Goal: Task Accomplishment & Management: Manage account settings

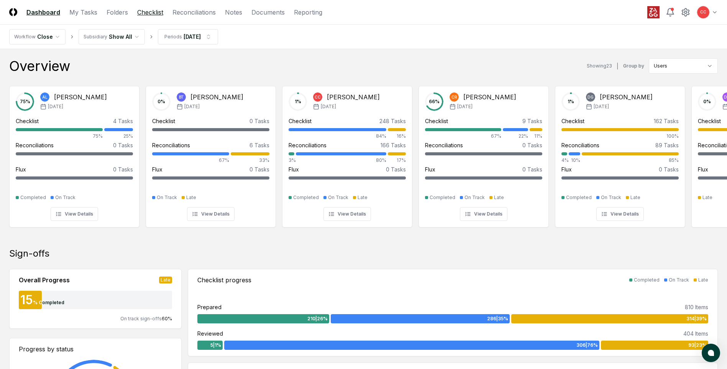
click at [152, 12] on link "Checklist" at bounding box center [150, 12] width 26 height 9
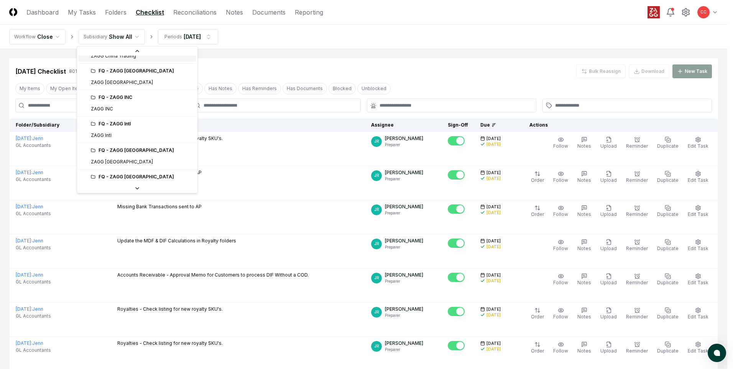
scroll to position [153, 0]
click at [125, 125] on div "FQ - ZAGG Intl" at bounding box center [137, 121] width 117 height 12
click at [92, 123] on icon at bounding box center [93, 121] width 5 height 5
click at [103, 121] on div "FQ - ZAGG Intl" at bounding box center [142, 121] width 102 height 7
click at [100, 123] on div "FQ - ZAGG Intl" at bounding box center [142, 121] width 102 height 7
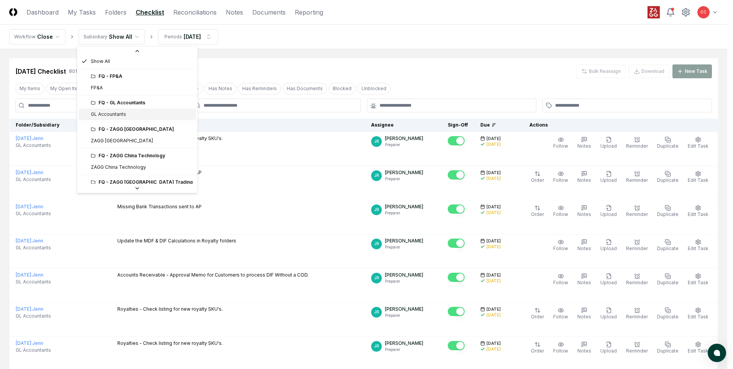
scroll to position [0, 0]
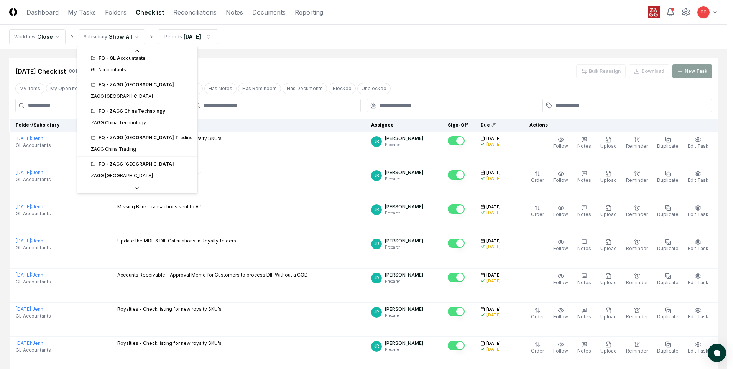
click at [136, 188] on icon at bounding box center [137, 188] width 3 height 2
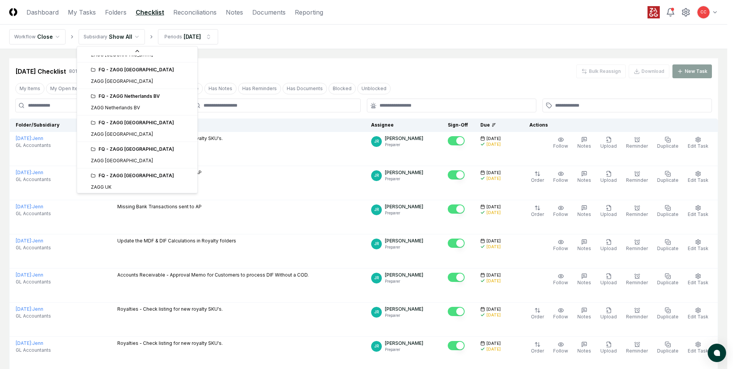
scroll to position [312, 0]
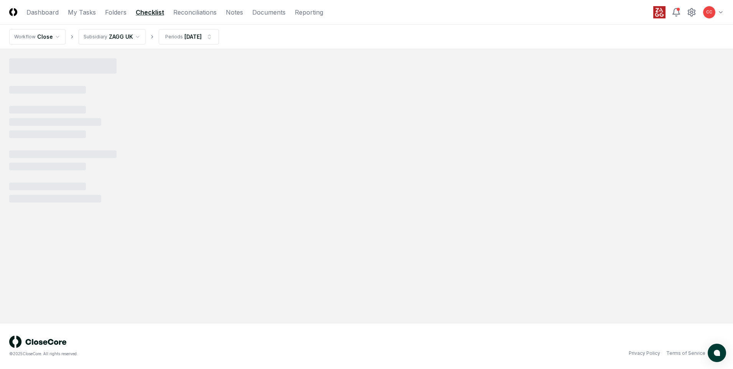
click at [137, 37] on html "CloseCore Dashboard My Tasks Folders Checklist Reconciliations Notes Documents …" at bounding box center [366, 184] width 733 height 369
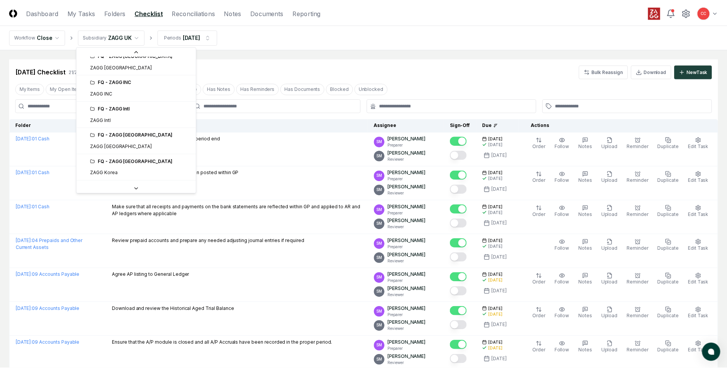
scroll to position [128, 0]
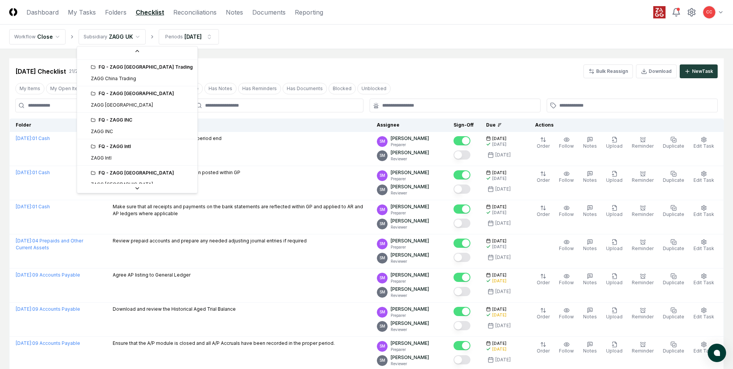
click at [92, 148] on icon at bounding box center [93, 146] width 5 height 5
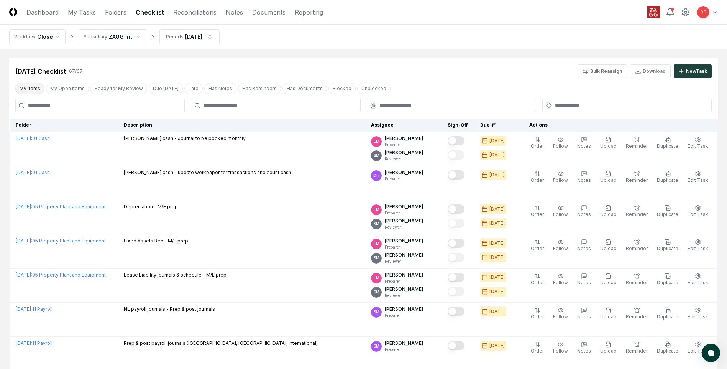
click at [30, 89] on button "My Items" at bounding box center [29, 89] width 29 height 12
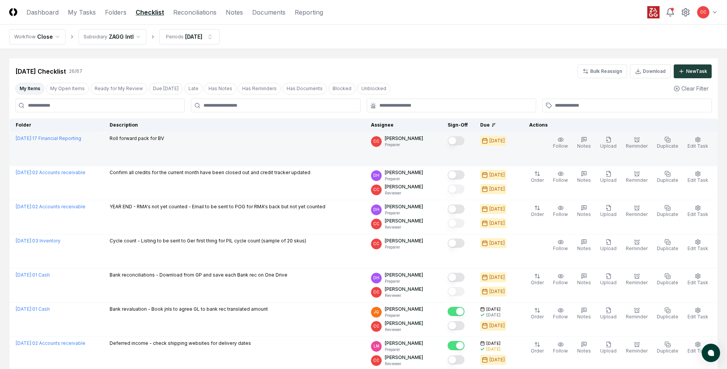
drag, startPoint x: 535, startPoint y: 140, endPoint x: 540, endPoint y: 135, distance: 6.5
click at [536, 140] on div "Follow Notes Upload Reminder Duplicate Edit Task More" at bounding box center [619, 149] width 193 height 28
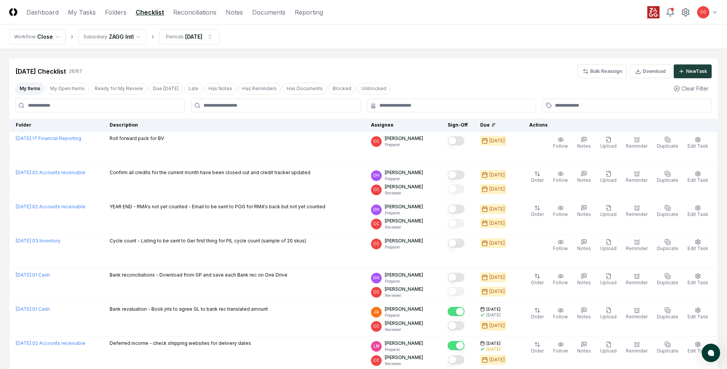
click at [541, 127] on div "Actions" at bounding box center [617, 125] width 189 height 7
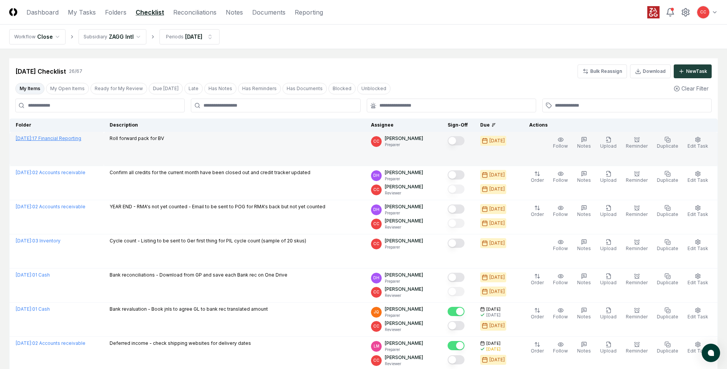
click at [81, 137] on link "[DATE] : 17 Financial Reporting" at bounding box center [49, 138] width 66 height 6
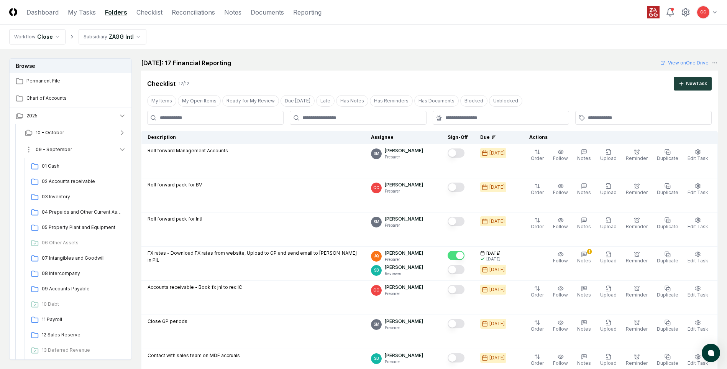
click at [71, 147] on button "09 - September" at bounding box center [75, 149] width 113 height 17
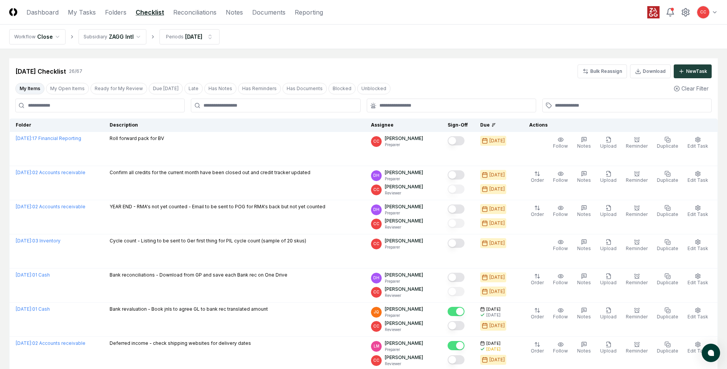
click at [34, 88] on button "My Items" at bounding box center [29, 89] width 29 height 12
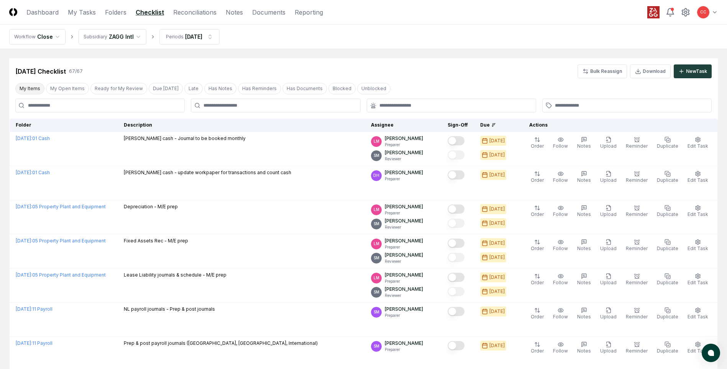
click at [28, 87] on button "My Items" at bounding box center [29, 89] width 29 height 12
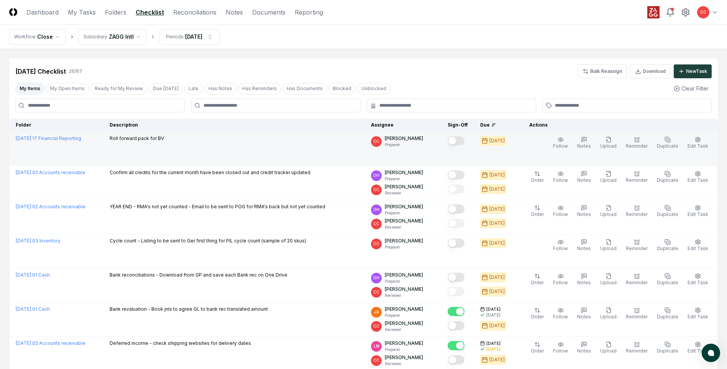
click at [215, 141] on div "Roll forward pack for BV" at bounding box center [234, 139] width 249 height 8
click at [423, 147] on p "Preparer" at bounding box center [404, 145] width 38 height 6
click at [462, 142] on button "Mark complete" at bounding box center [456, 140] width 17 height 9
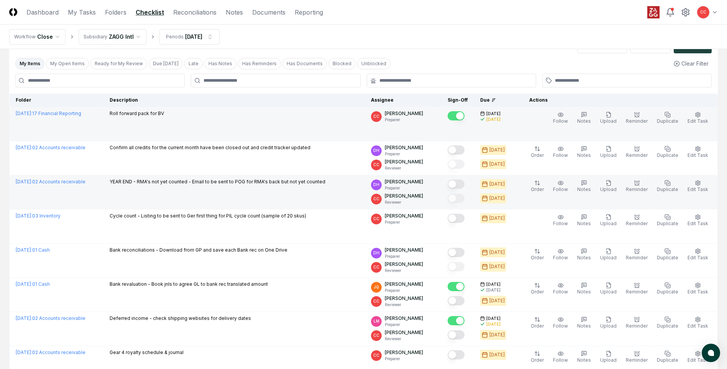
scroll to position [38, 0]
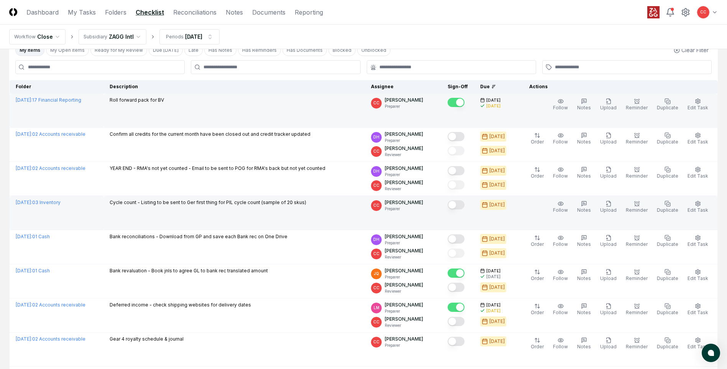
click at [465, 206] on button "Mark complete" at bounding box center [456, 204] width 17 height 9
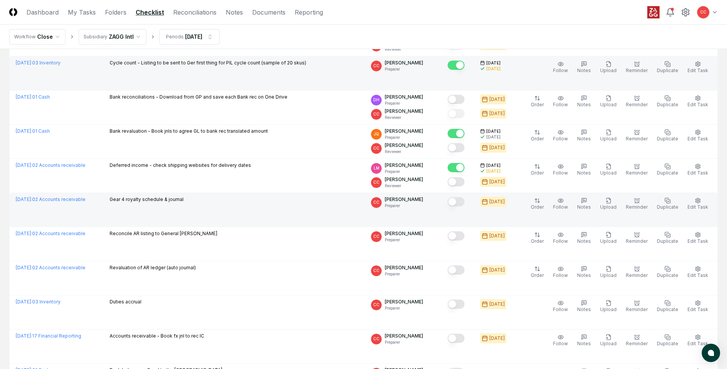
scroll to position [192, 0]
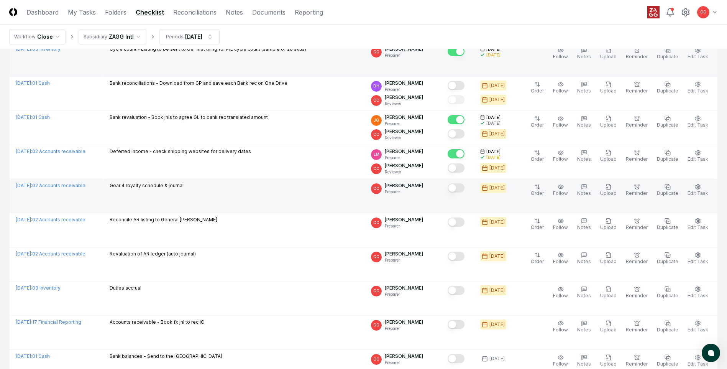
click at [459, 191] on button "Mark complete" at bounding box center [456, 187] width 17 height 9
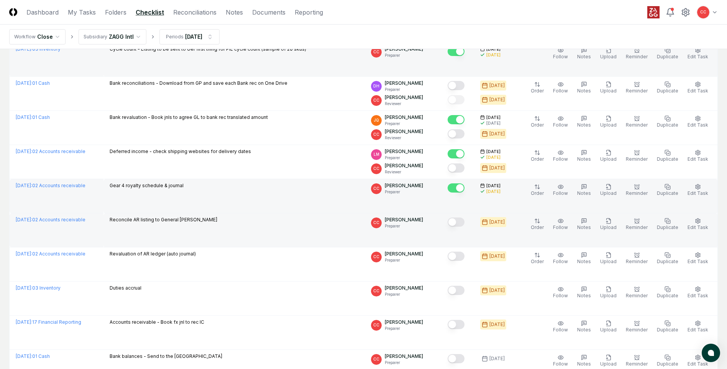
click at [460, 223] on button "Mark complete" at bounding box center [456, 221] width 17 height 9
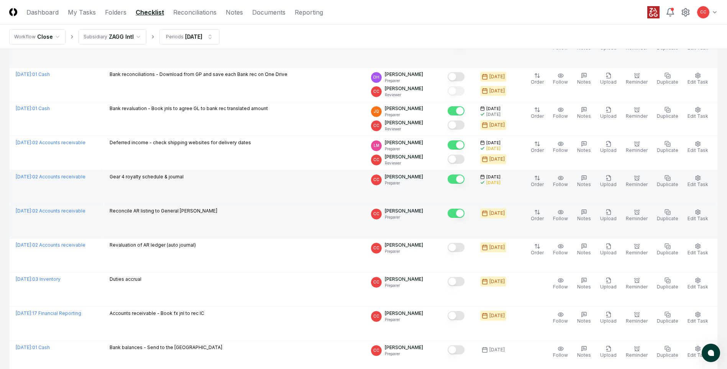
scroll to position [230, 0]
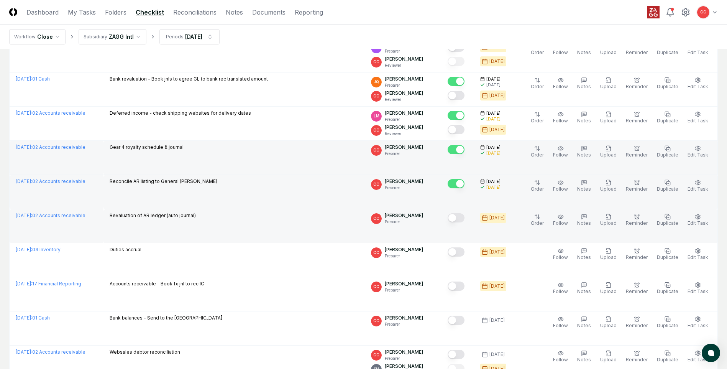
click at [462, 220] on button "Mark complete" at bounding box center [456, 217] width 17 height 9
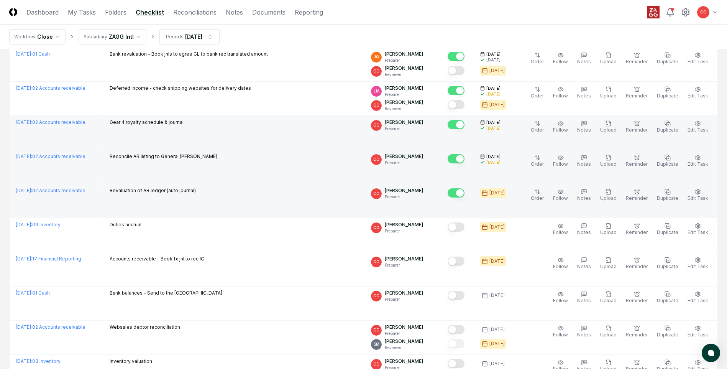
scroll to position [268, 0]
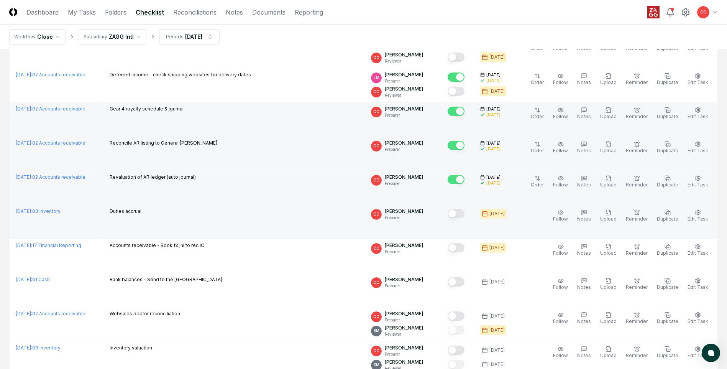
click at [462, 216] on button "Mark complete" at bounding box center [456, 213] width 17 height 9
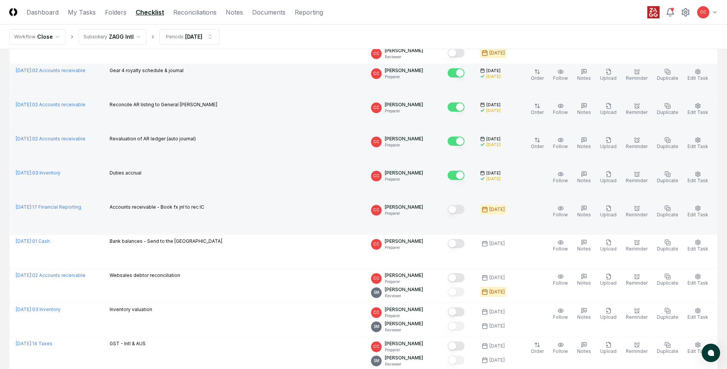
click at [462, 212] on button "Mark complete" at bounding box center [456, 209] width 17 height 9
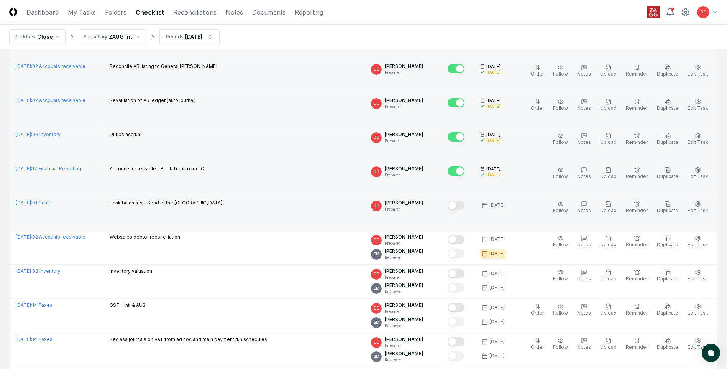
scroll to position [383, 0]
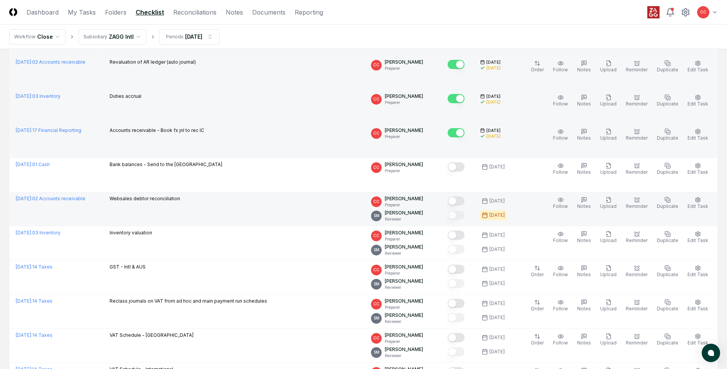
click at [461, 199] on button "Mark complete" at bounding box center [456, 200] width 17 height 9
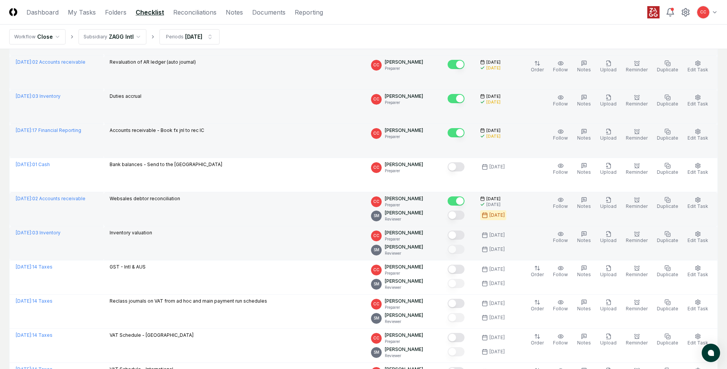
click at [462, 233] on button "Mark complete" at bounding box center [456, 234] width 17 height 9
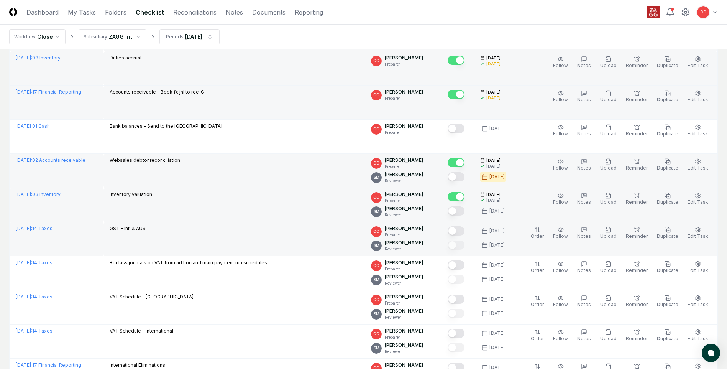
click at [460, 230] on button "Mark complete" at bounding box center [456, 230] width 17 height 9
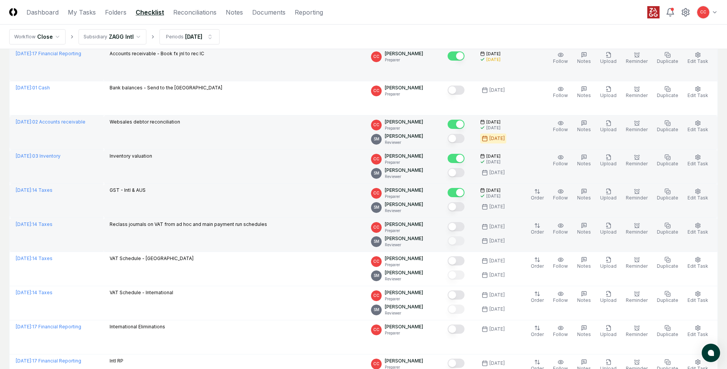
click at [460, 231] on button "Mark complete" at bounding box center [456, 226] width 17 height 9
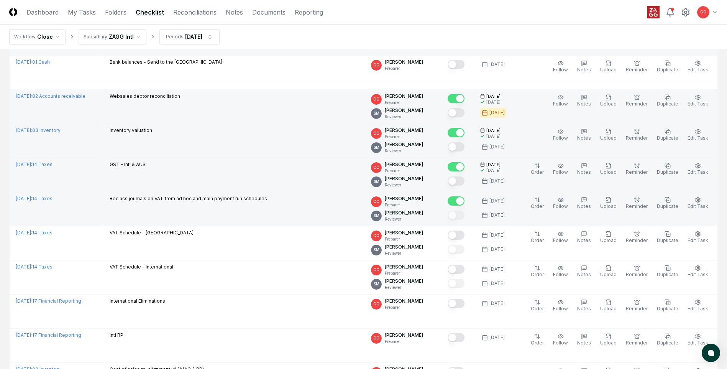
scroll to position [498, 0]
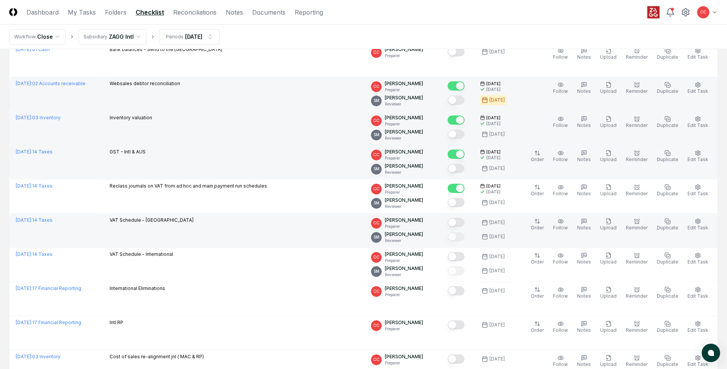
click at [460, 224] on button "Mark complete" at bounding box center [456, 222] width 17 height 9
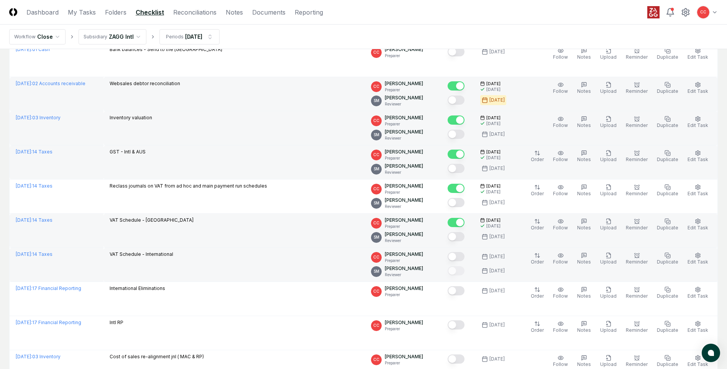
click at [459, 255] on button "Mark complete" at bounding box center [456, 256] width 17 height 9
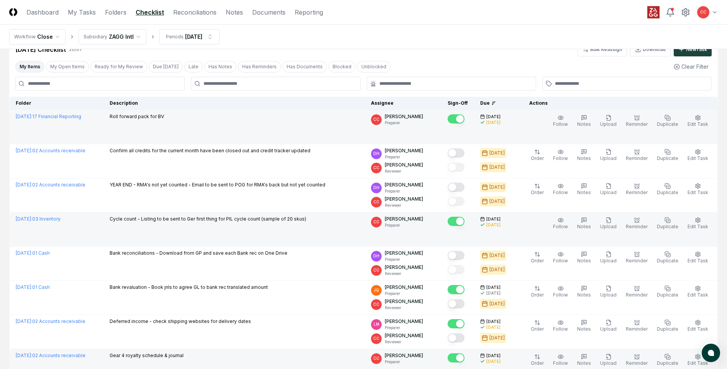
scroll to position [0, 0]
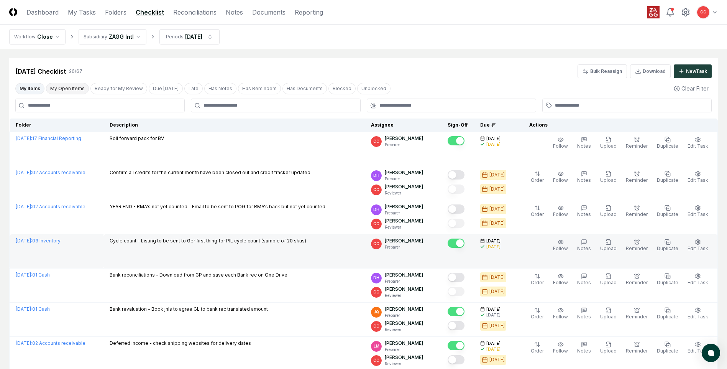
click at [73, 89] on button "My Open Items" at bounding box center [67, 89] width 43 height 12
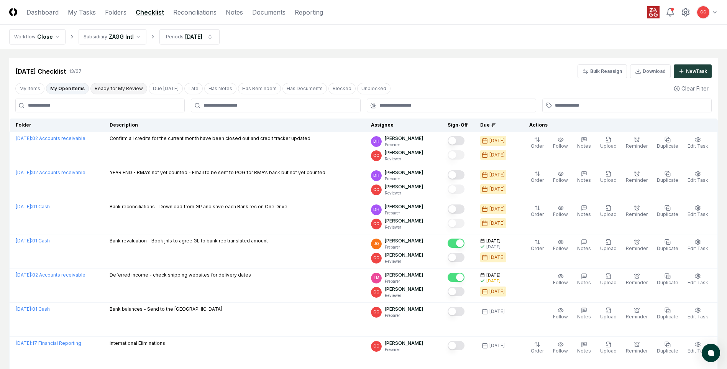
click at [130, 89] on button "Ready for My Review" at bounding box center [118, 89] width 57 height 12
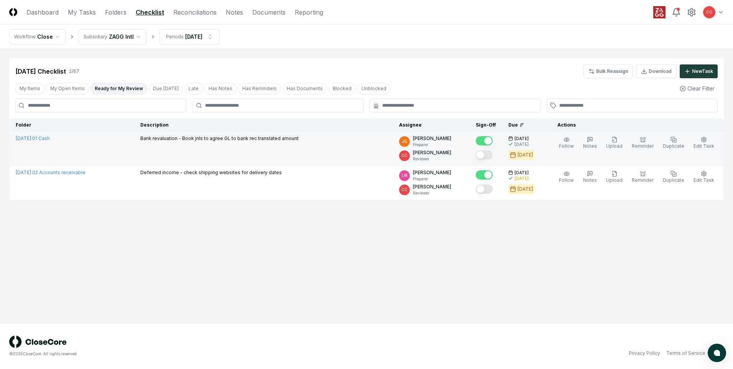
click at [489, 158] on button "Mark complete" at bounding box center [484, 154] width 17 height 9
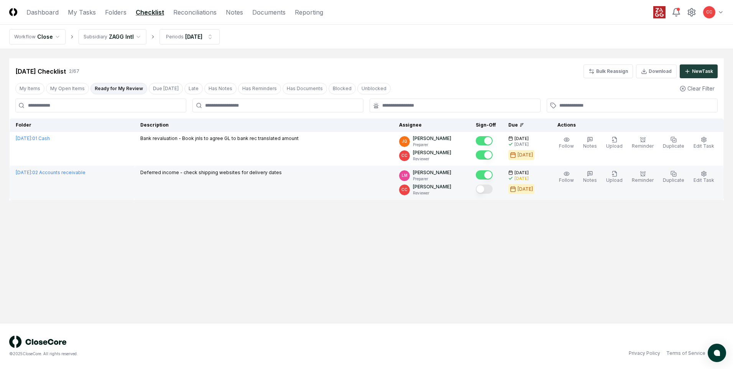
click at [490, 191] on button "Mark complete" at bounding box center [484, 188] width 17 height 9
click at [55, 89] on button "My Open Items" at bounding box center [67, 89] width 43 height 12
